Goal: Information Seeking & Learning: Find specific fact

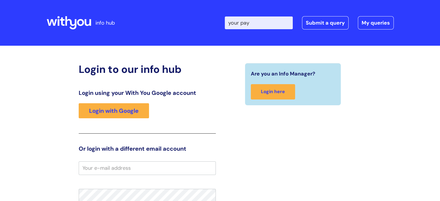
type input "your pay"
click button "Search" at bounding box center [0, 0] width 0 height 0
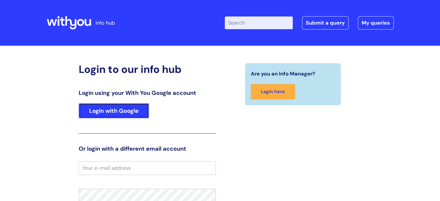
click at [131, 111] on link "Login with Google" at bounding box center [114, 110] width 70 height 15
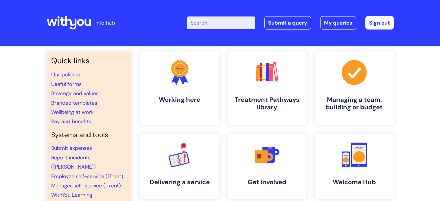
click at [218, 22] on input "Enter your search term here..." at bounding box center [221, 22] width 68 height 13
type input "your pay"
click button "Search" at bounding box center [0, 0] width 0 height 0
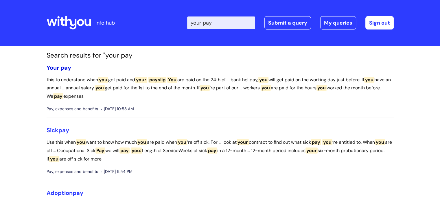
click at [57, 67] on span "Your" at bounding box center [53, 68] width 12 height 8
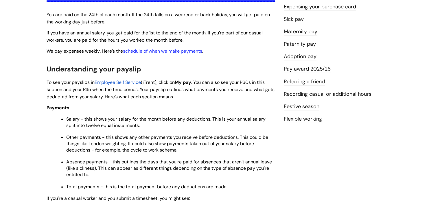
scroll to position [147, 0]
